Goal: Transaction & Acquisition: Purchase product/service

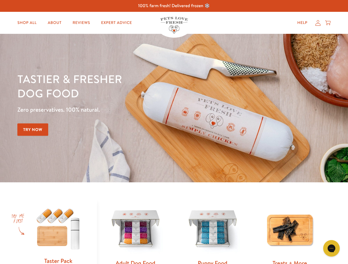
click at [174, 132] on div "Tastier & fresher dog food Zero preservatives. 100% natural. Try Now" at bounding box center [121, 108] width 209 height 73
click at [331, 249] on icon "Open gorgias live chat" at bounding box center [331, 248] width 5 height 5
